Goal: Task Accomplishment & Management: Use online tool/utility

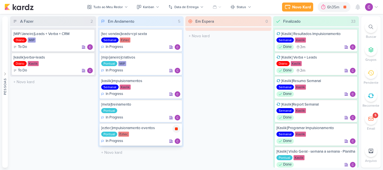
click at [178, 130] on icon at bounding box center [176, 129] width 3 height 3
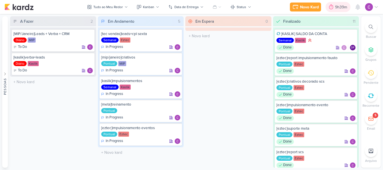
click at [343, 8] on div "9h39m" at bounding box center [342, 7] width 14 height 6
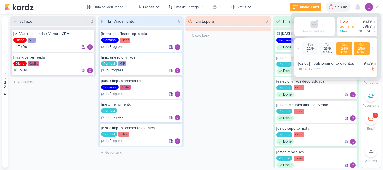
click at [342, 54] on div "11h39m" at bounding box center [345, 53] width 14 height 4
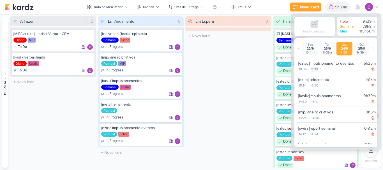
click at [316, 69] on div "9:39" at bounding box center [315, 69] width 8 height 5
select select "9"
click at [326, 78] on select "00 01 02 03 04 05 06 07 08 09 10 11 12 13 14 15 16 17 18 19 20 21 22 23 24 25 2…" at bounding box center [324, 76] width 8 height 7
select select "19"
click at [320, 73] on select "00 01 02 03 04 05 06 07 08 09 10 11 12 13 14 15 16 17 18 19 20 21 22 23 24 25 2…" at bounding box center [324, 76] width 8 height 7
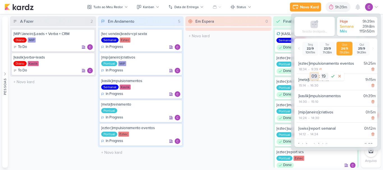
click at [318, 75] on select "00 01 02 03 04 05 06 07 08 09 10 11 12 13 14 15 16 17 18 19 20 21 22 23" at bounding box center [314, 76] width 8 height 7
select select "19"
click at [310, 73] on select "00 01 02 03 04 05 06 07 08 09 10 11 12 13 14 15 16 17 18 19 20 21 22 23" at bounding box center [314, 76] width 8 height 7
click at [323, 74] on select "00 01 02 03 04 05 06 07 08 09 10 11 12 13 14 15 16 17 18 19 20 21 22 23 24 25 2…" at bounding box center [324, 76] width 8 height 7
select select "20"
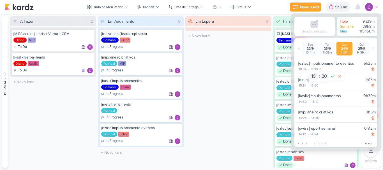
click at [333, 77] on icon at bounding box center [332, 76] width 3 height 3
click at [228, 76] on div "Em Espera 0 O título do kard deve ter menos que 100 caracteres" at bounding box center [228, 92] width 86 height 152
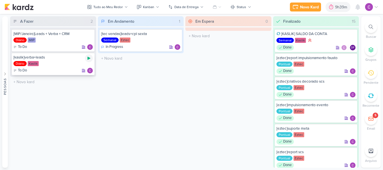
click at [89, 58] on icon at bounding box center [88, 58] width 3 height 3
click at [168, 71] on div "Em Andamento 1 [tec vendas]leads+cpl sexta Semanal Eztec In Progress" at bounding box center [141, 92] width 86 height 152
